Goal: Task Accomplishment & Management: Complete application form

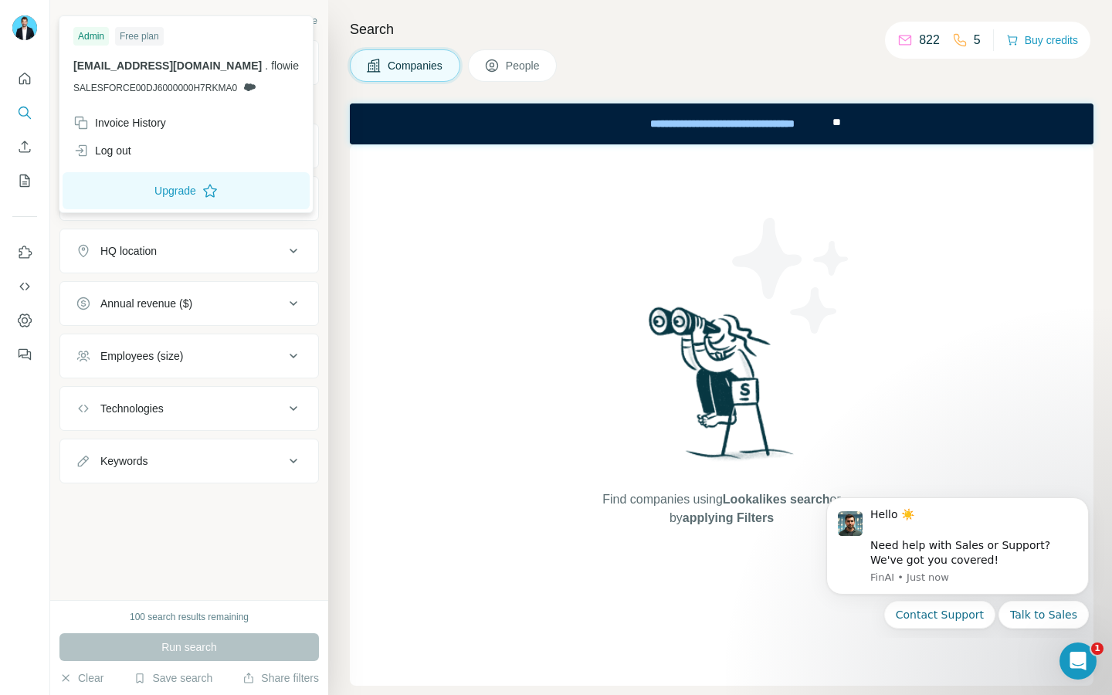
click at [577, 0] on div "Search Companies People Find companies using Lookalikes search or by applying F…" at bounding box center [719, 347] width 783 height 695
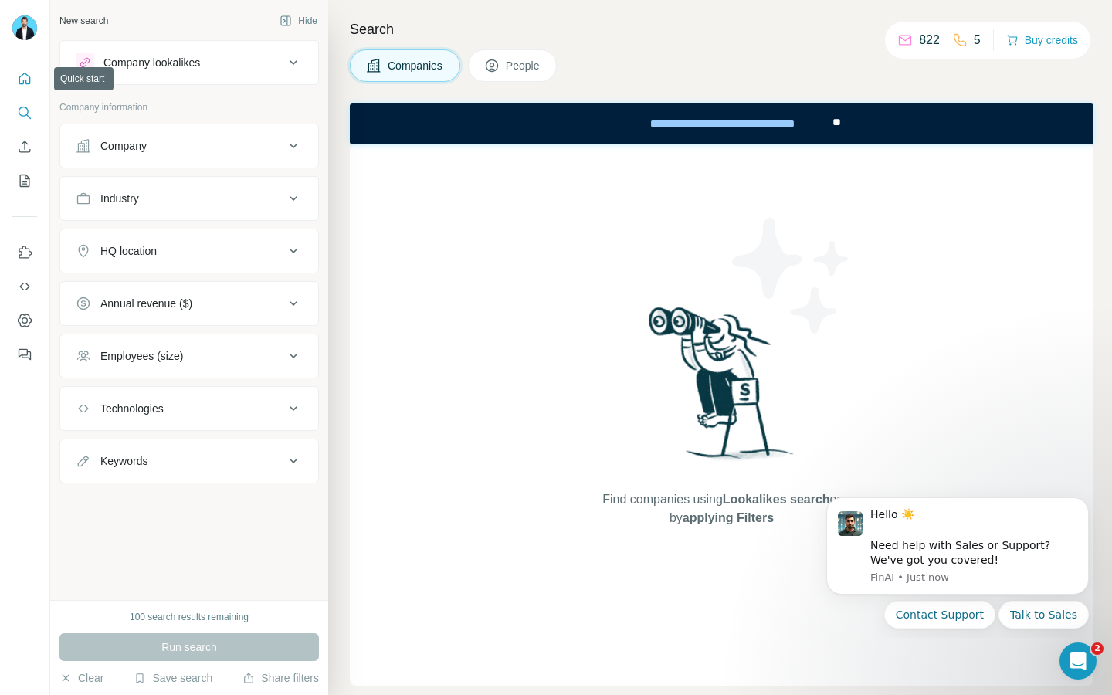
click at [17, 76] on icon "Quick start" at bounding box center [24, 78] width 15 height 15
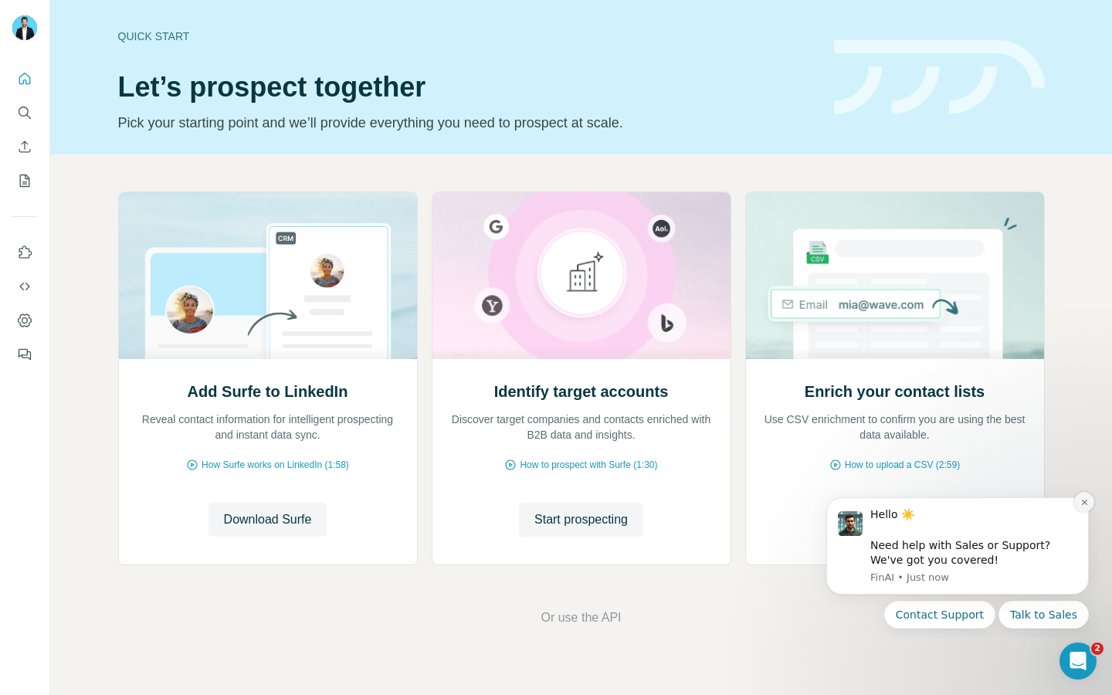
click at [1092, 503] on button "Dismiss notification" at bounding box center [1084, 502] width 20 height 20
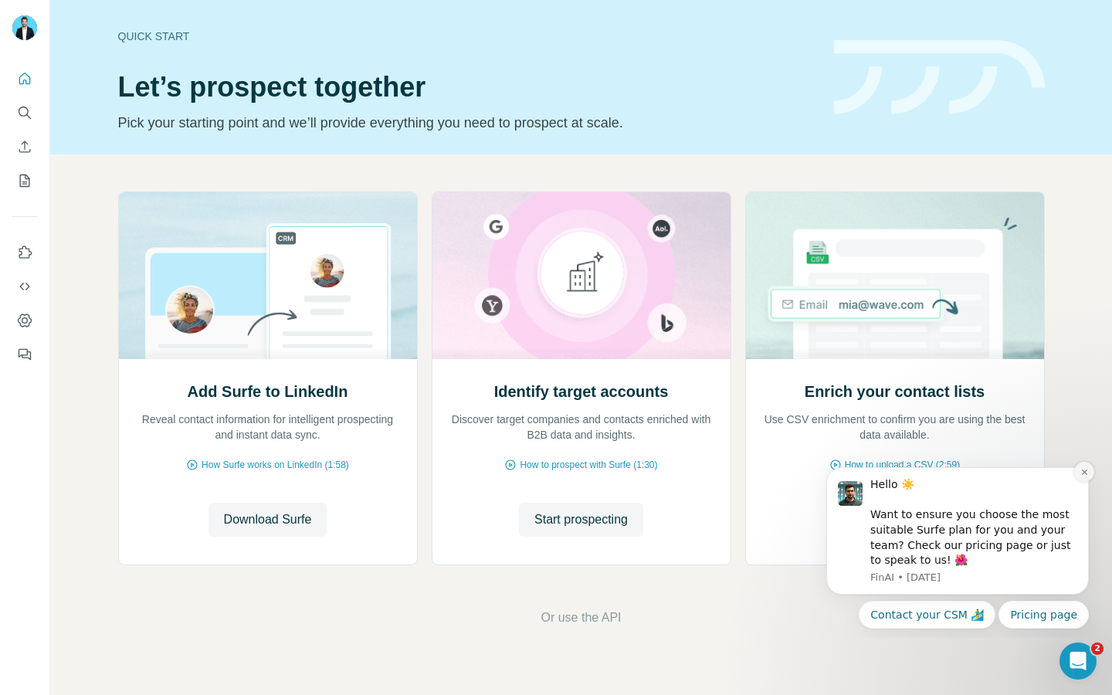
click at [1081, 466] on button "Dismiss notification" at bounding box center [1084, 472] width 20 height 20
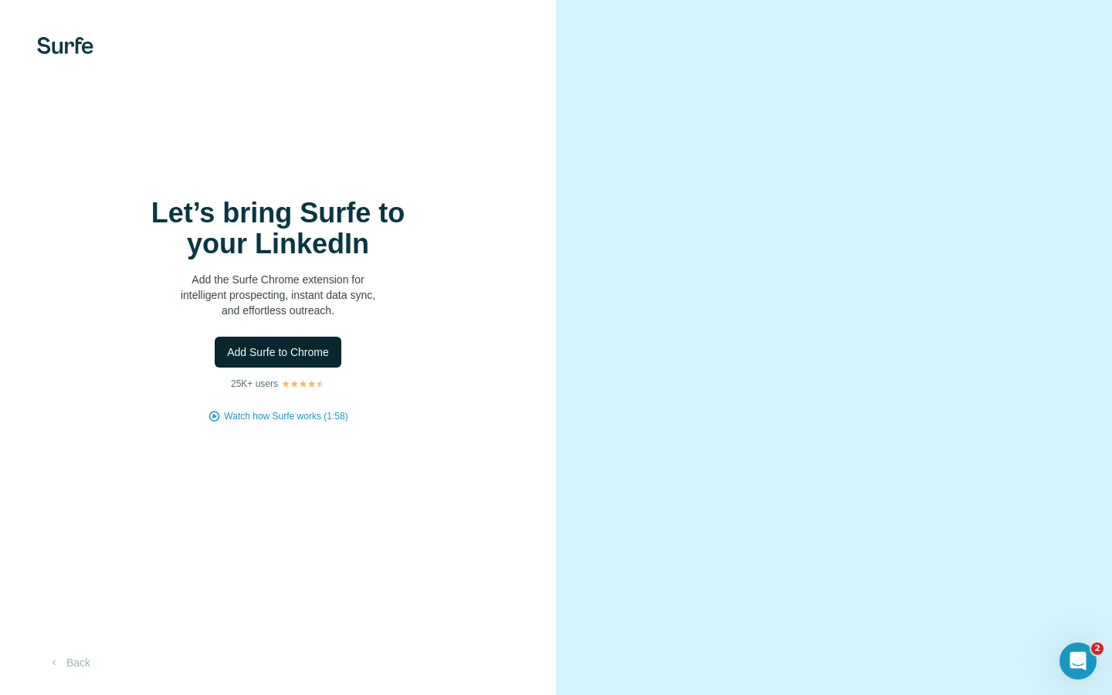
click at [280, 353] on span "Add Surfe to Chrome" at bounding box center [278, 351] width 102 height 15
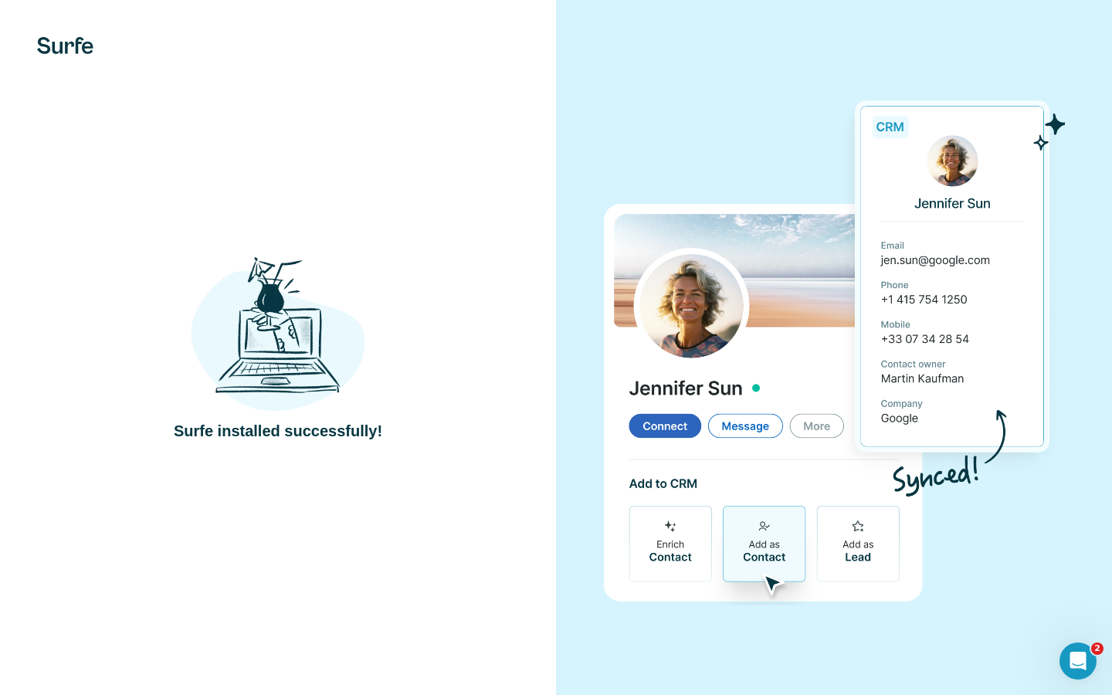
click at [447, 195] on div "Surfe installed successfully!" at bounding box center [278, 347] width 556 height 695
